Goal: Find specific page/section: Find specific page/section

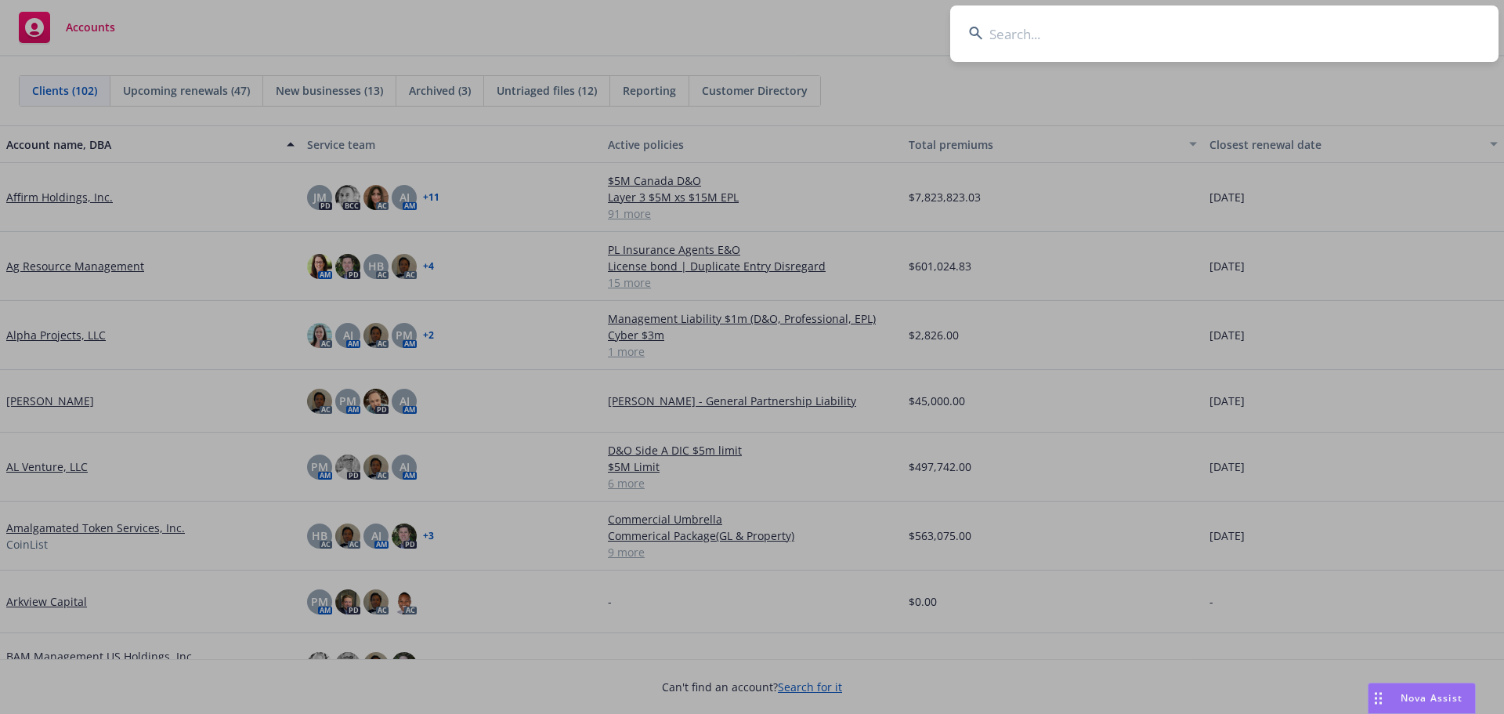
drag, startPoint x: 0, startPoint y: 0, endPoint x: 99, endPoint y: 24, distance: 101.6
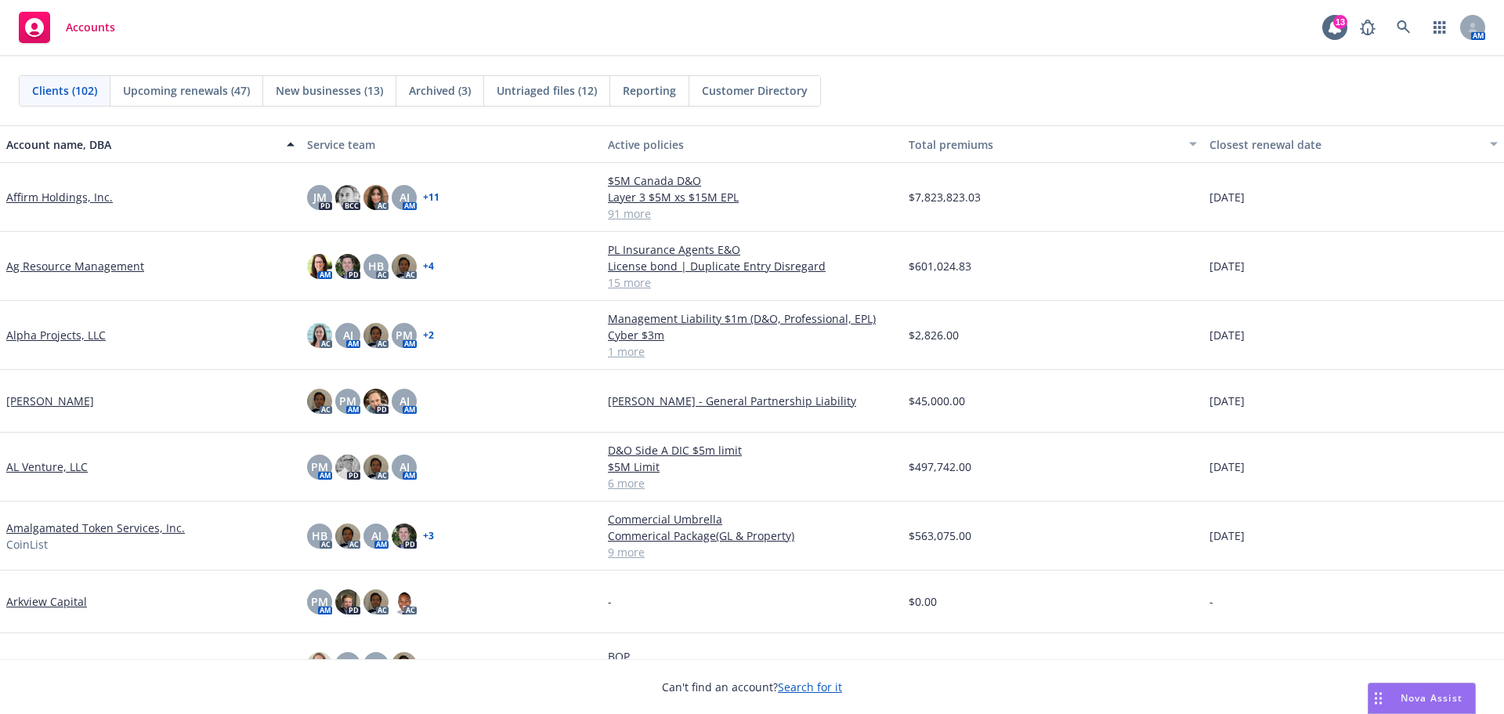
click at [95, 27] on span "Accounts" at bounding box center [90, 27] width 49 height 13
click at [1396, 20] on link at bounding box center [1403, 27] width 31 height 31
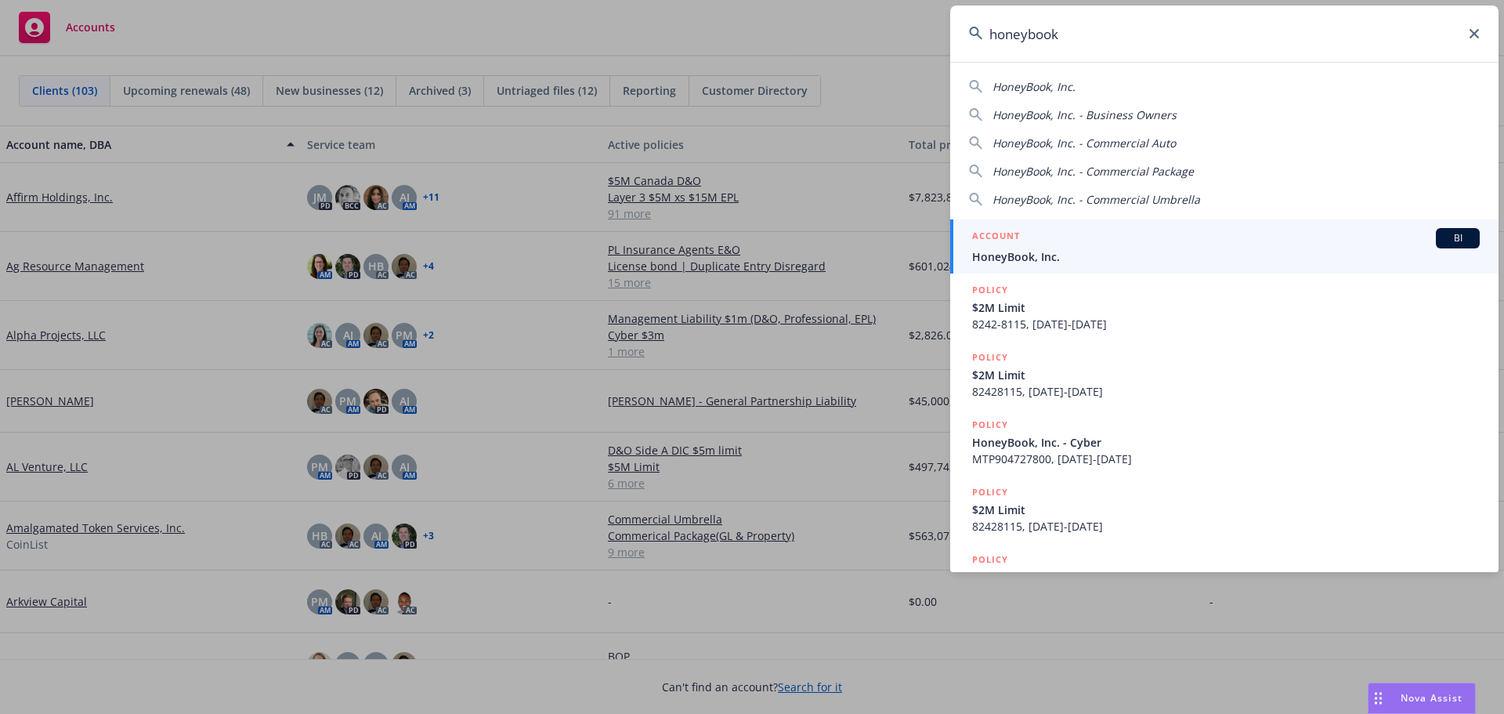
type input "honeybook"
click at [1056, 253] on span "HoneyBook, Inc." at bounding box center [1226, 256] width 508 height 16
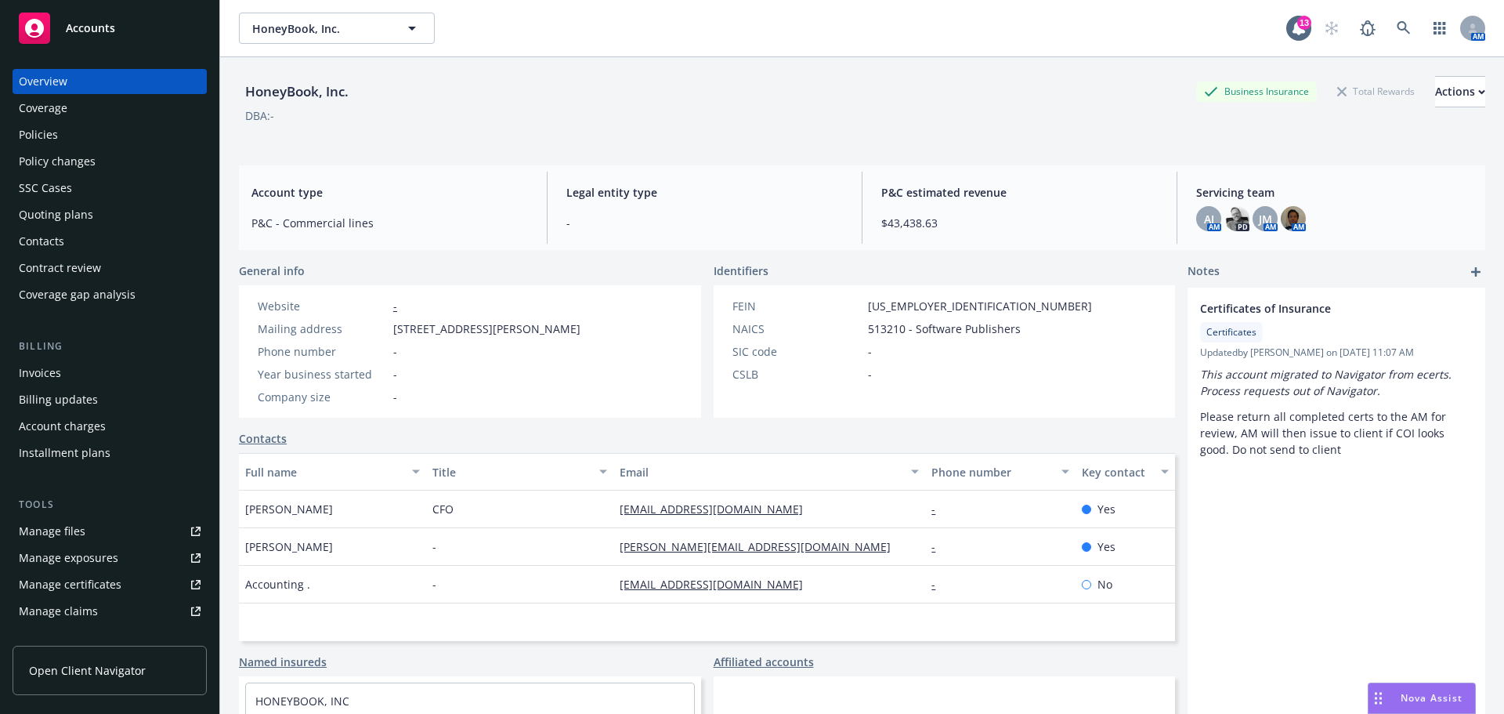
click at [39, 132] on div "Policies" at bounding box center [38, 134] width 39 height 25
